Goal: Find specific page/section: Find specific page/section

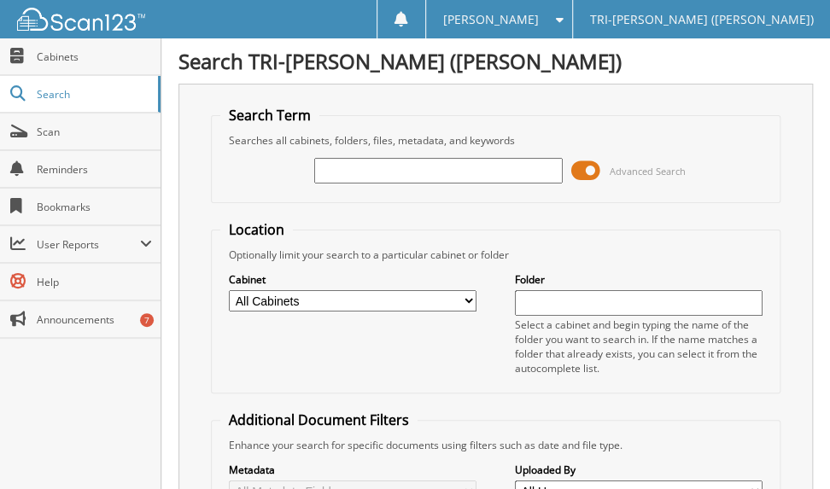
click at [388, 172] on input "text" at bounding box center [438, 171] width 248 height 26
type input "[PERSON_NAME]"
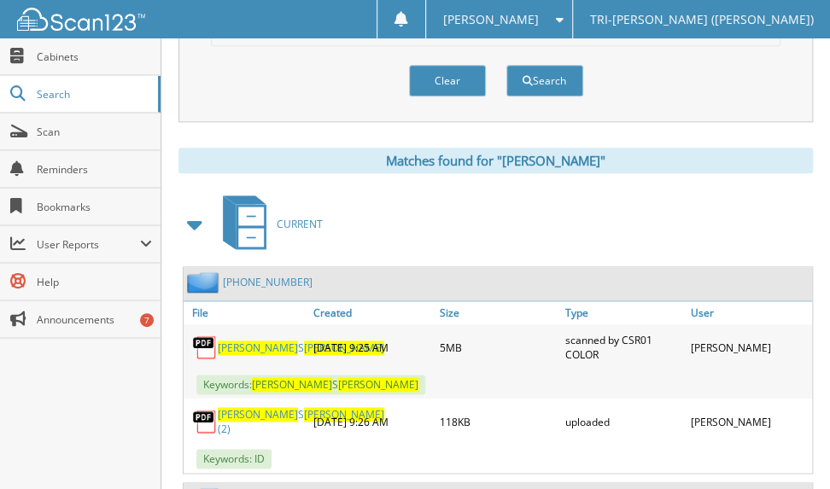
scroll to position [768, 0]
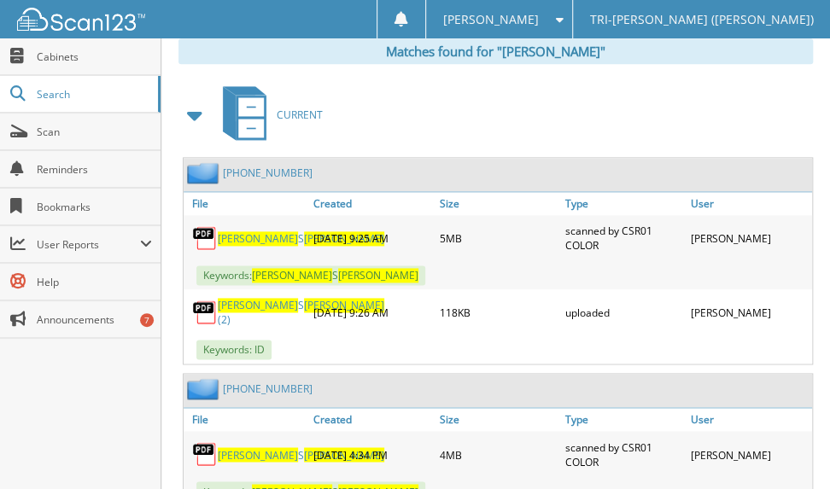
click at [241, 298] on span "[PERSON_NAME]" at bounding box center [258, 305] width 80 height 15
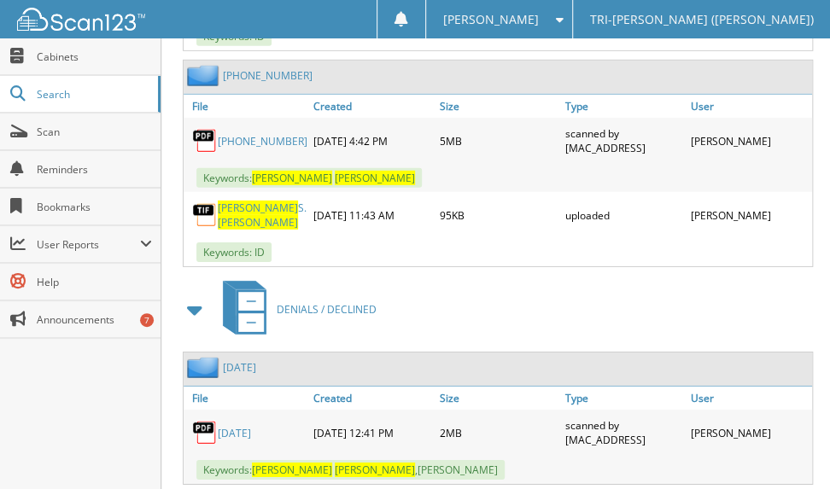
scroll to position [1878, 0]
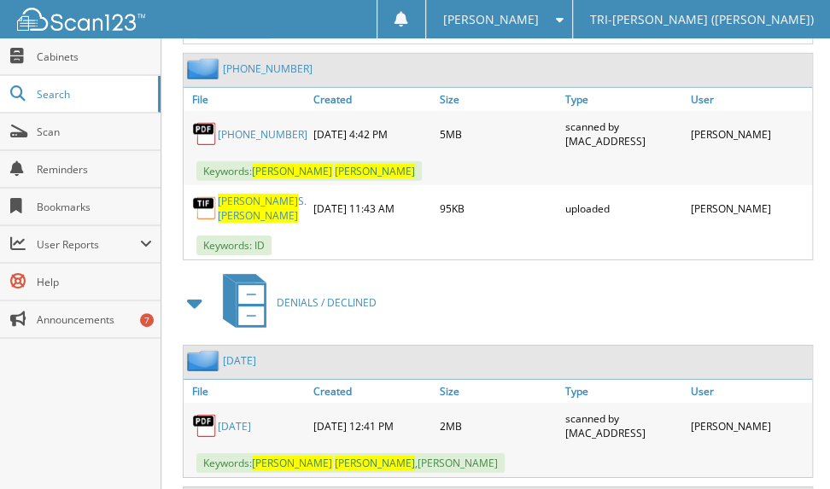
click at [254, 194] on link "[PERSON_NAME]" at bounding box center [262, 208] width 89 height 29
